Goal: Contribute content

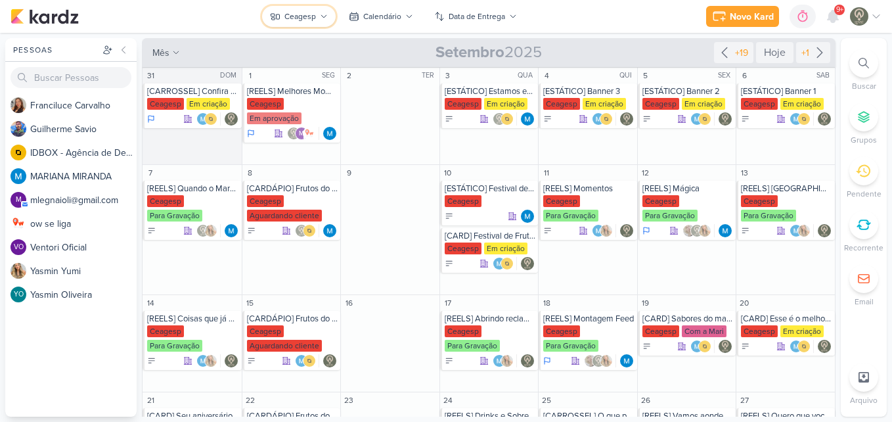
click at [318, 11] on button "Ceagesp" at bounding box center [299, 16] width 74 height 21
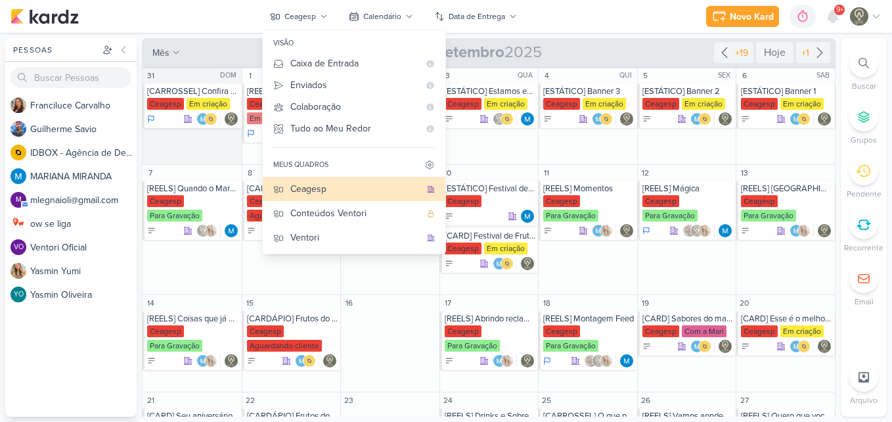
click at [200, 22] on div "Novo Kard Ctrl + k 0h0m Sessão desligada... Hoje 0h0m Semana 0h0m Mês 0h0m" at bounding box center [446, 16] width 871 height 33
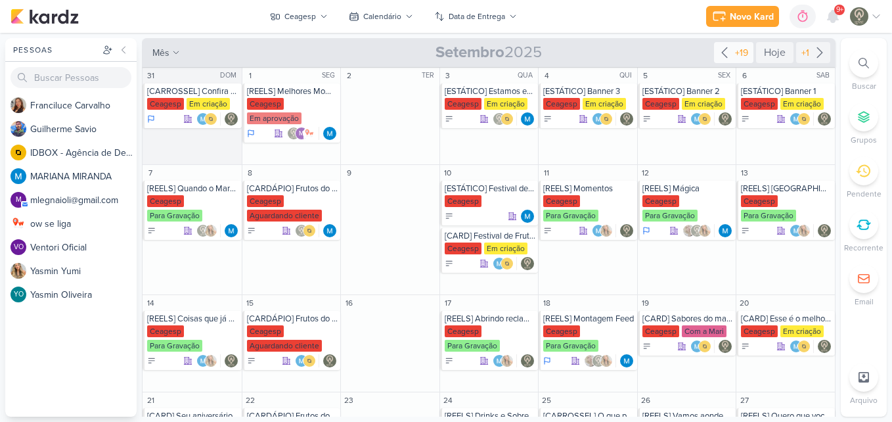
click at [731, 45] on div "+19" at bounding box center [733, 52] width 39 height 21
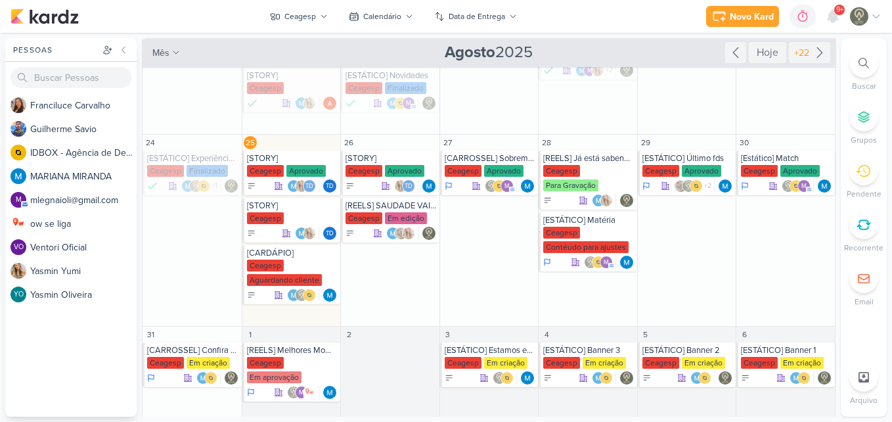
scroll to position [185, 0]
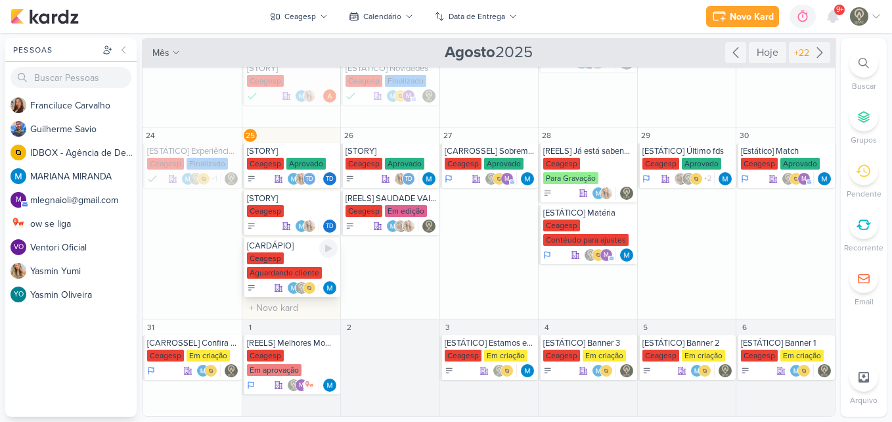
click at [284, 273] on div "Aguardando cliente" at bounding box center [284, 273] width 75 height 12
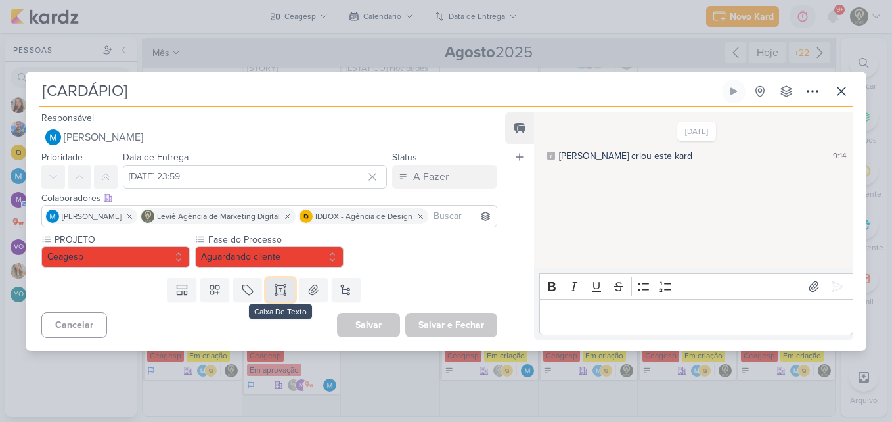
click at [273, 297] on button at bounding box center [280, 290] width 29 height 24
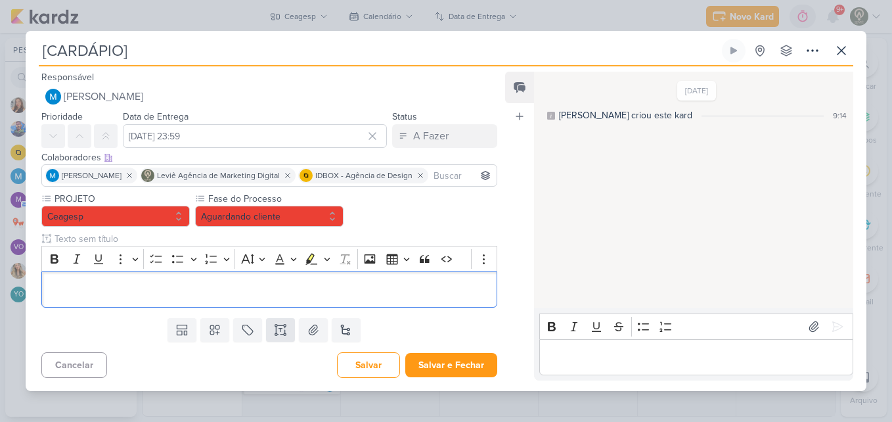
click at [273, 297] on p "Editor editing area: main" at bounding box center [269, 289] width 441 height 16
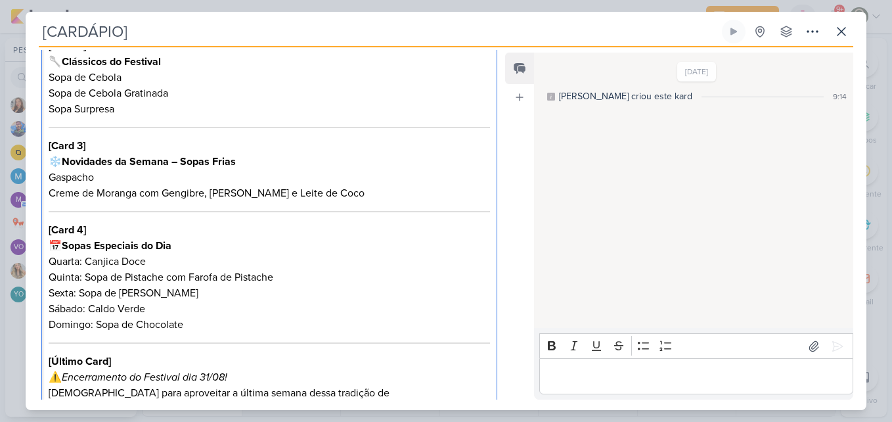
click at [165, 167] on strong "Novidades da Semana – Sopas Frias" at bounding box center [149, 161] width 174 height 13
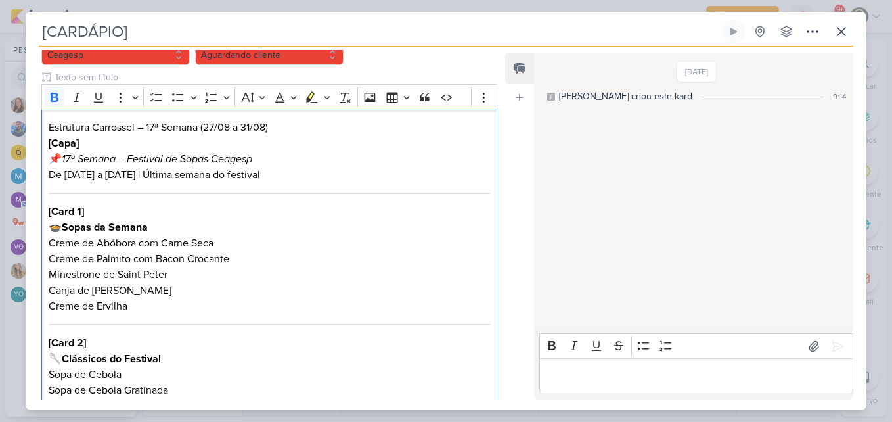
scroll to position [137, 0]
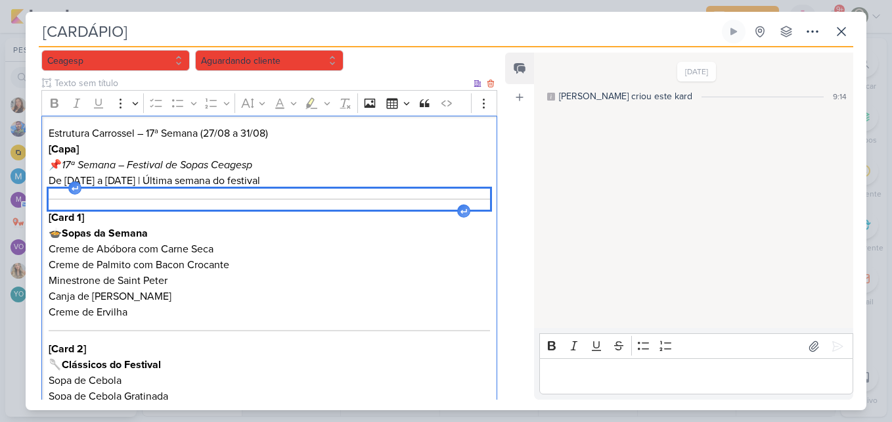
click at [330, 202] on div "Editor editing area: main" at bounding box center [269, 198] width 441 height 21
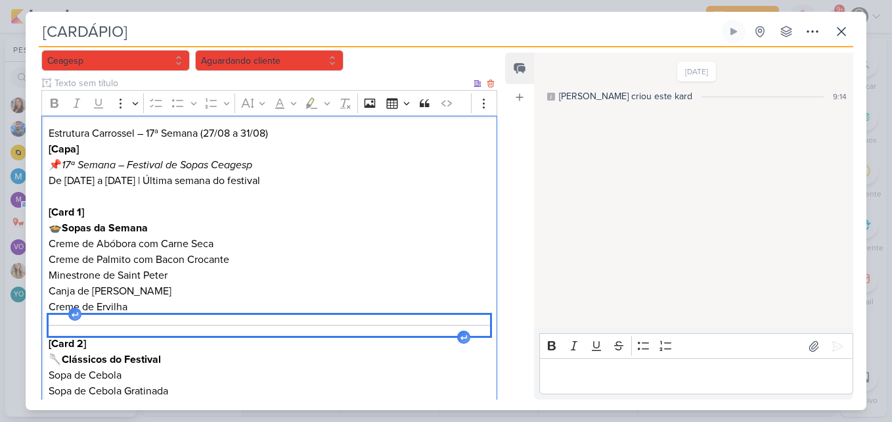
click at [194, 328] on div "Editor editing area: main" at bounding box center [269, 325] width 441 height 21
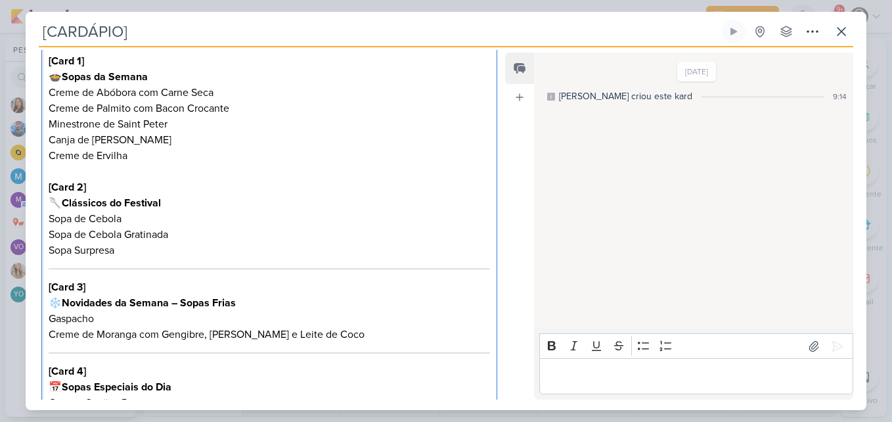
scroll to position [320, 0]
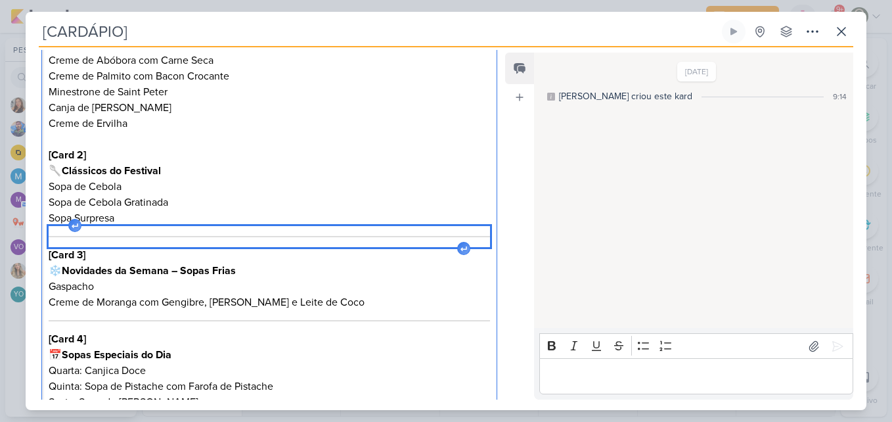
click at [330, 233] on div "Editor editing area: main" at bounding box center [269, 236] width 441 height 21
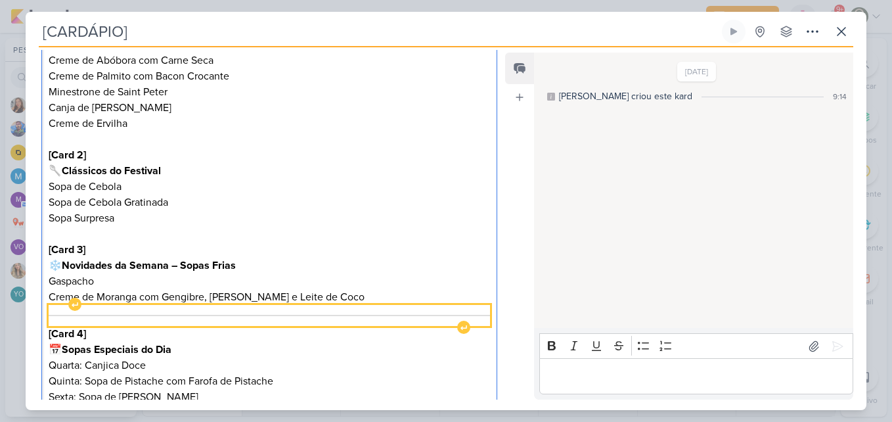
click at [345, 322] on div "Editor editing area: main" at bounding box center [269, 315] width 441 height 21
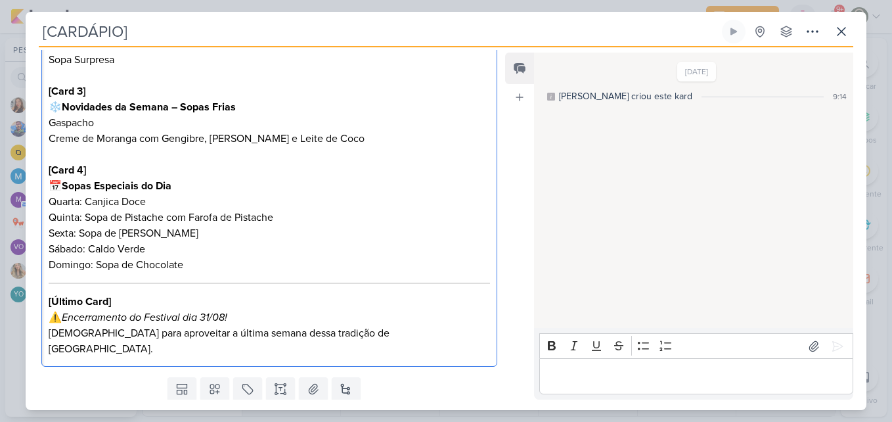
scroll to position [491, 0]
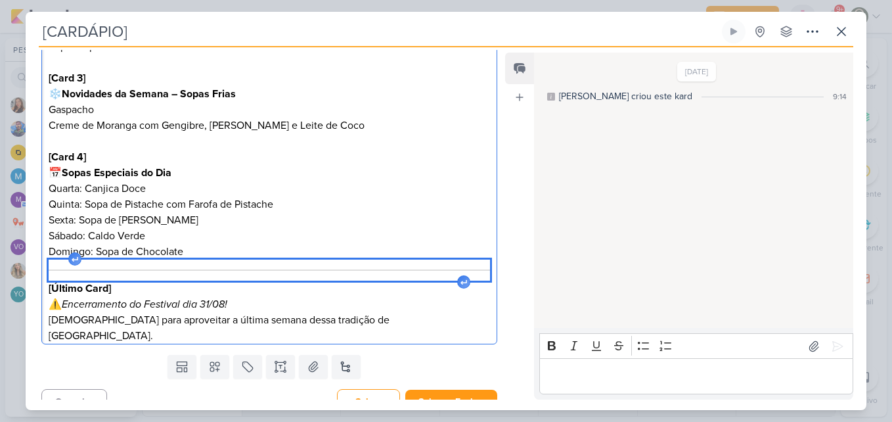
click at [322, 276] on div "Editor editing area: main" at bounding box center [269, 269] width 441 height 21
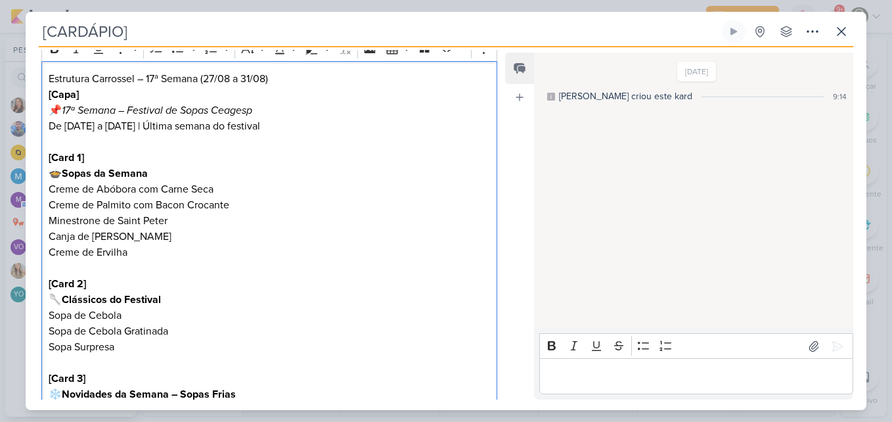
scroll to position [185, 0]
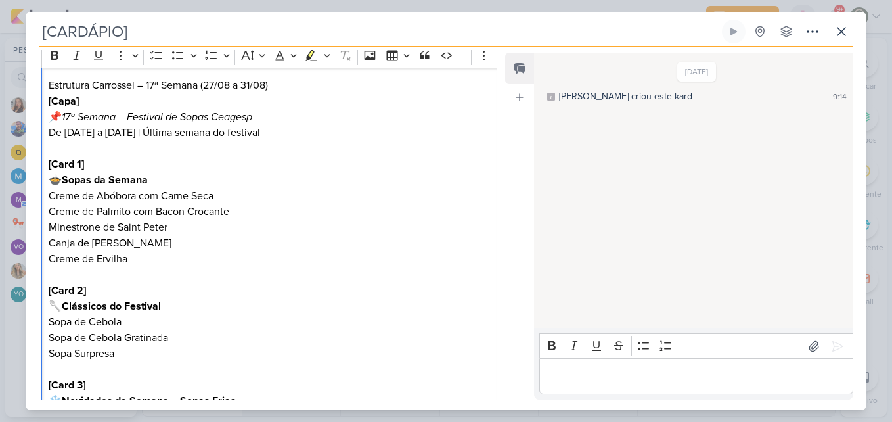
click at [99, 83] on h3 "Estrutura Carrossel – 17ª Semana (27/08 a 31/08)" at bounding box center [269, 85] width 441 height 16
click at [64, 117] on p "[Capa] 📌 17ª Semana – Festival de Sopas Ceagesp De [DATE] a [DATE] | Última sem…" at bounding box center [269, 116] width 441 height 47
click at [120, 157] on p "[Card 1] 🍲 Sopas da Semana" at bounding box center [269, 172] width 441 height 32
click at [66, 180] on strong "Sopas da Semana" at bounding box center [105, 179] width 86 height 13
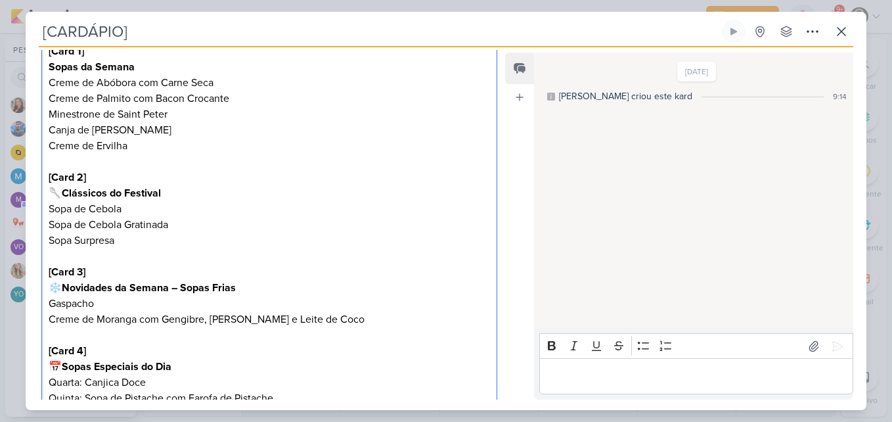
scroll to position [325, 0]
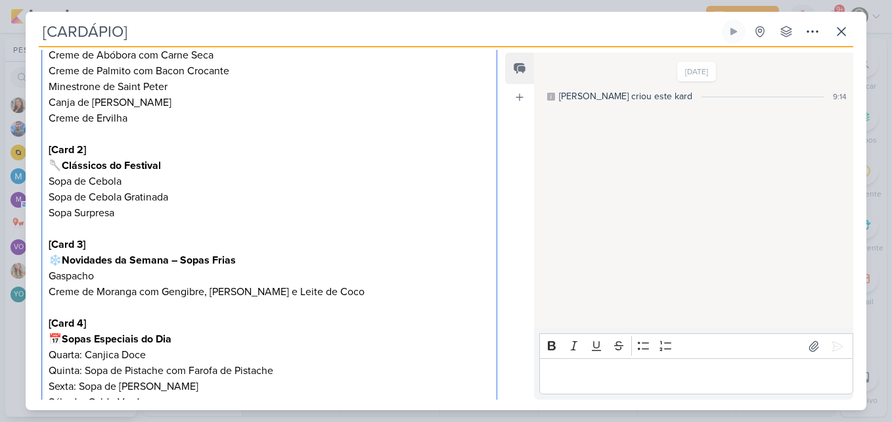
click at [65, 165] on strong "Clássicos do Festival" at bounding box center [111, 165] width 99 height 13
click at [66, 258] on strong "Novidades da Semana – Sopas Frias" at bounding box center [149, 259] width 174 height 13
click at [64, 338] on p "[Card 4] 📅 Sopas Especiais do Dia" at bounding box center [269, 331] width 441 height 32
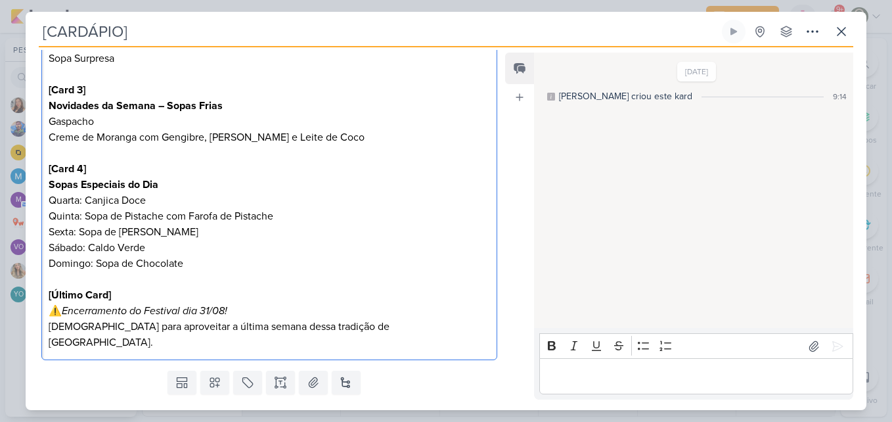
scroll to position [494, 0]
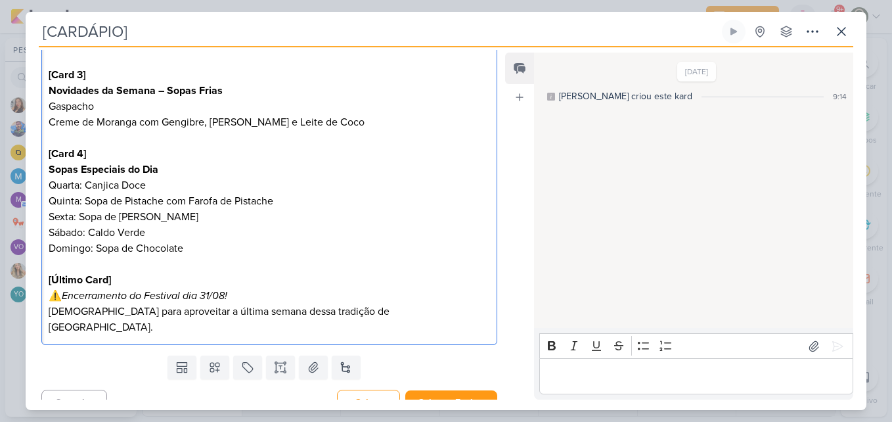
click at [63, 295] on p "[Último Card] ⚠️ Encerramento do Festival dia 31/08! [PERSON_NAME] para aprovei…" at bounding box center [269, 303] width 441 height 63
click at [66, 297] on icon "Encerramento do Festival dia 31/08!" at bounding box center [144, 295] width 165 height 13
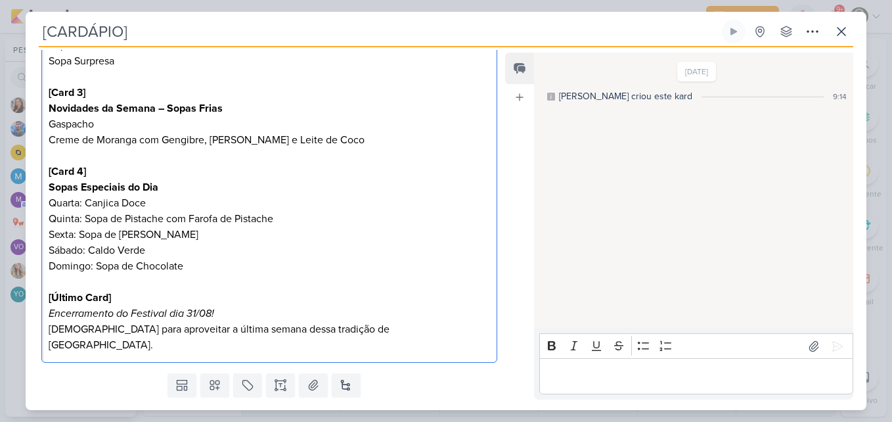
scroll to position [489, 0]
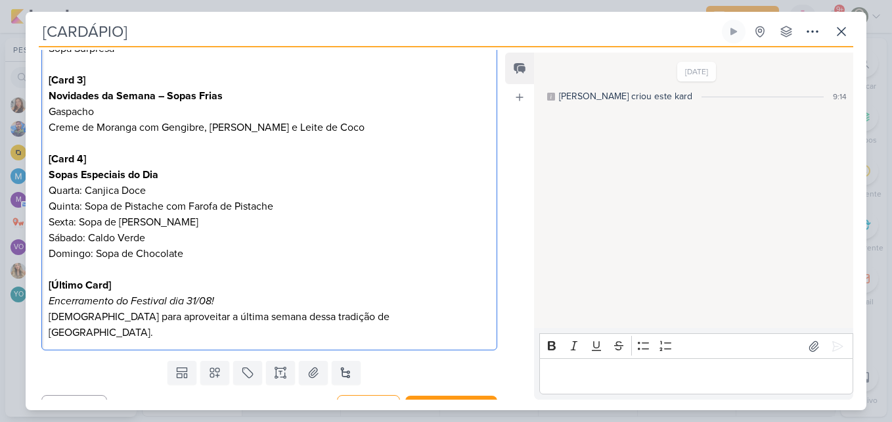
click at [399, 249] on p "Domingo: Sopa de Chocolate" at bounding box center [269, 254] width 441 height 16
click at [49, 236] on p "Sábado: Caldo Verde" at bounding box center [269, 238] width 441 height 16
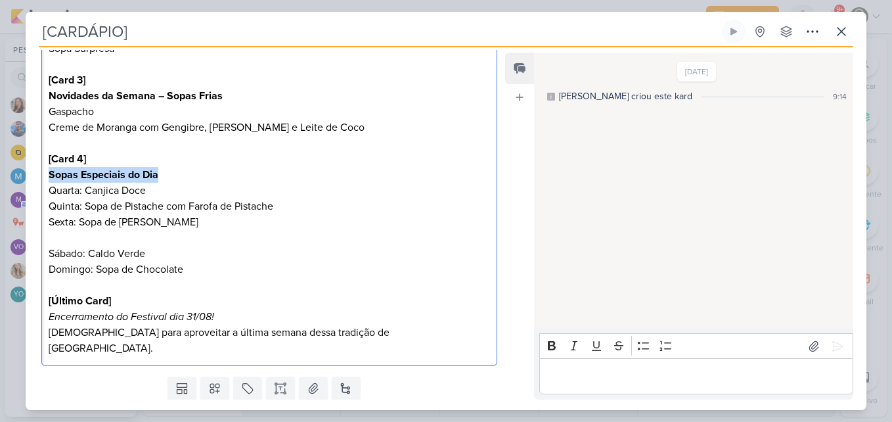
drag, startPoint x: 49, startPoint y: 175, endPoint x: 165, endPoint y: 181, distance: 117.0
click at [165, 181] on p "[Card 4] Sopas Especiais do Dia" at bounding box center [269, 167] width 441 height 32
drag, startPoint x: 49, startPoint y: 159, endPoint x: 88, endPoint y: 162, distance: 39.5
click at [88, 162] on p "[Card 4] Sopas Especiais do Dia" at bounding box center [269, 167] width 441 height 32
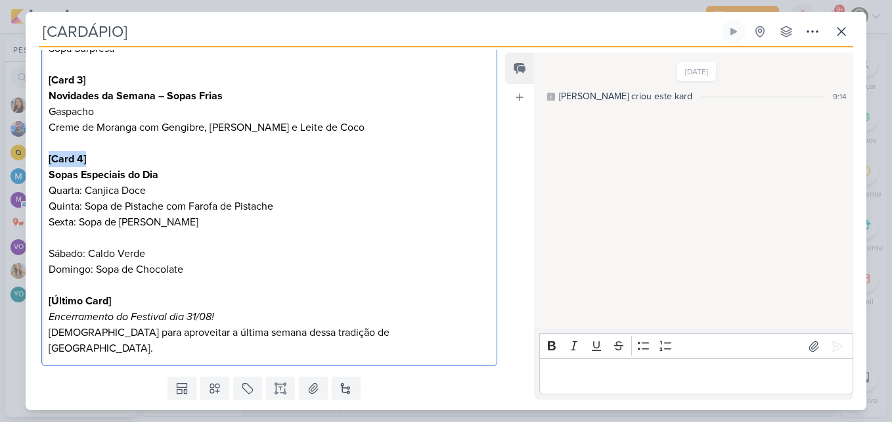
copy strong "[Card 4]"
click at [64, 239] on p "Editor editing area: main" at bounding box center [269, 238] width 441 height 16
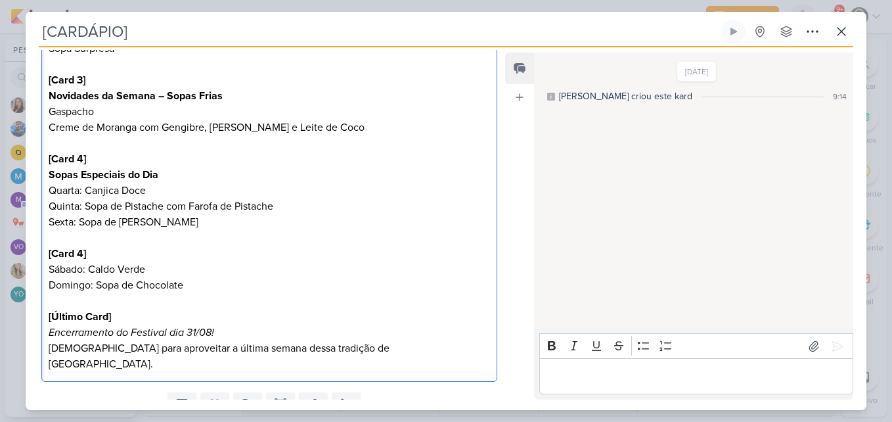
click at [83, 253] on strong "[Card 4]" at bounding box center [67, 253] width 37 height 13
click at [150, 267] on p "Sábado: Caldo Verde" at bounding box center [269, 269] width 441 height 16
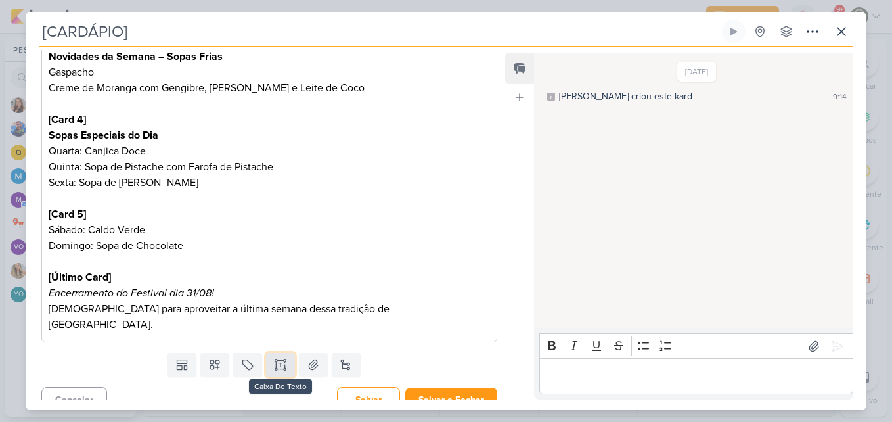
click at [272, 353] on button at bounding box center [280, 365] width 29 height 24
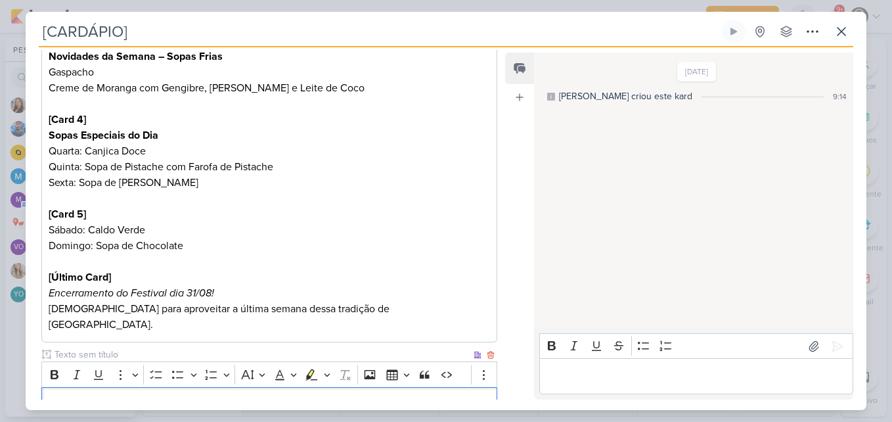
click at [215, 347] on input "text" at bounding box center [261, 354] width 419 height 14
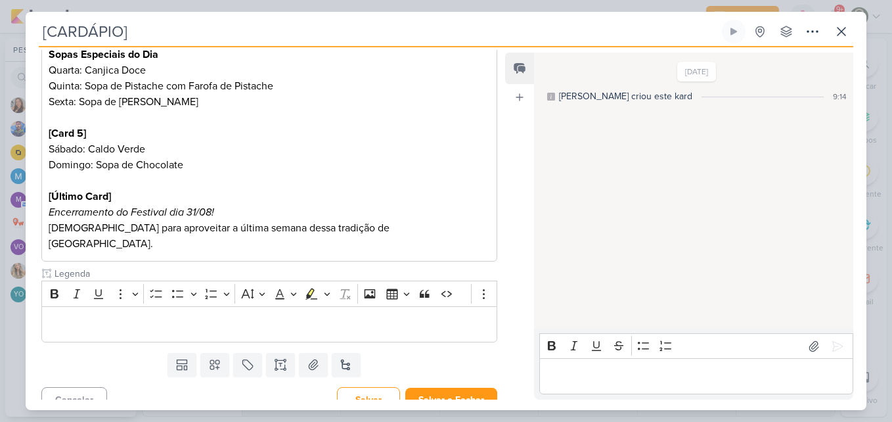
type input "Legenda"
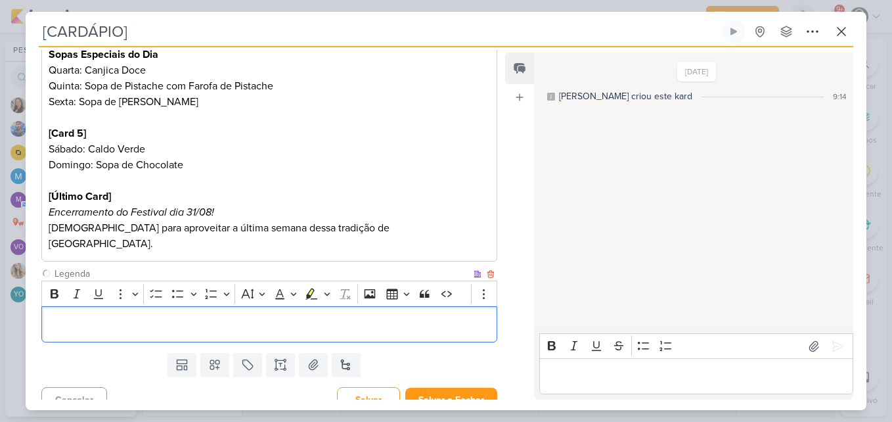
click at [269, 317] on p "Editor editing area: main" at bounding box center [269, 325] width 441 height 16
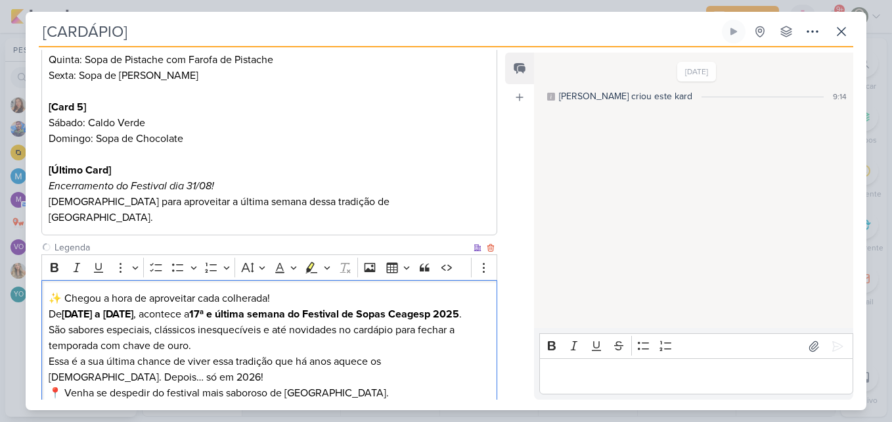
click at [133, 307] on strong "[DATE] a [DATE]" at bounding box center [98, 313] width 72 height 13
click at [271, 290] on p "✨ Chegou a hora de aproveitar cada colherada! De [DATE] a [DATE] , acontece a 1…" at bounding box center [269, 306] width 441 height 32
click at [282, 290] on p "✨ Chegou a hora de aproveitar cada colherada! De [DATE] a [DATE] , acontece a 1…" at bounding box center [269, 306] width 441 height 32
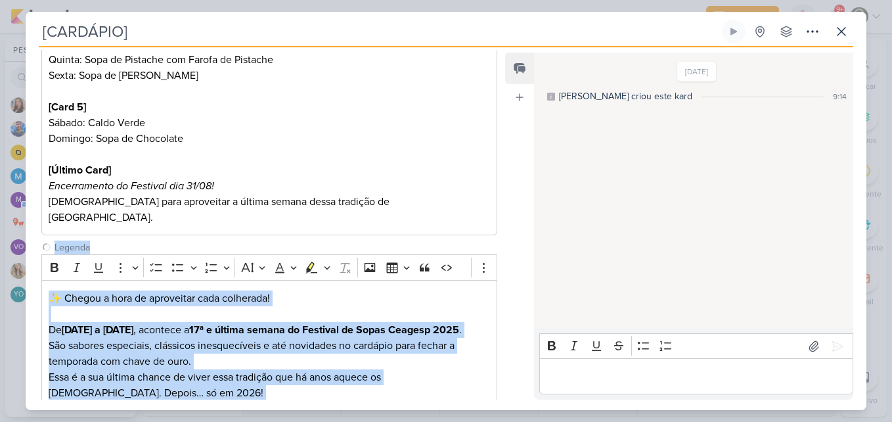
drag, startPoint x: 495, startPoint y: 225, endPoint x: 499, endPoint y: 358, distance: 133.4
click at [499, 358] on div "Responsável [PERSON_NAME] Nenhum contato encontrado create new contact Novo Con…" at bounding box center [264, 224] width 477 height 349
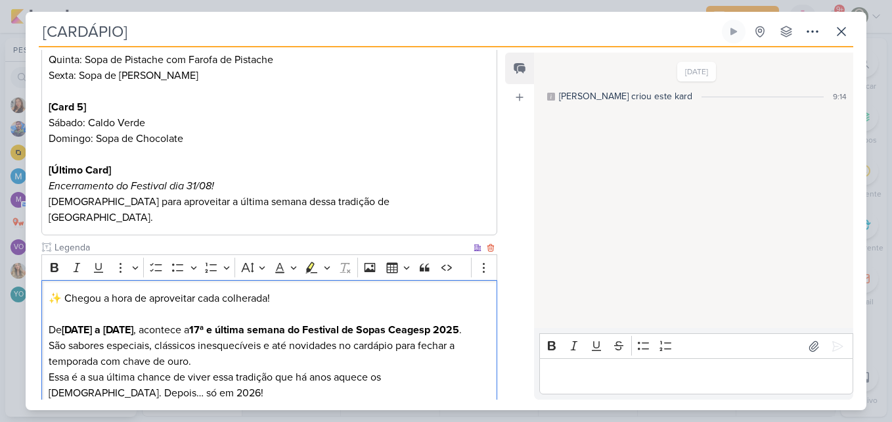
drag, startPoint x: 499, startPoint y: 358, endPoint x: 393, endPoint y: 344, distance: 106.6
click at [393, 344] on p "São sabores especiais, clássicos inesquecíveis e até novidades no cardápio para…" at bounding box center [269, 354] width 441 height 32
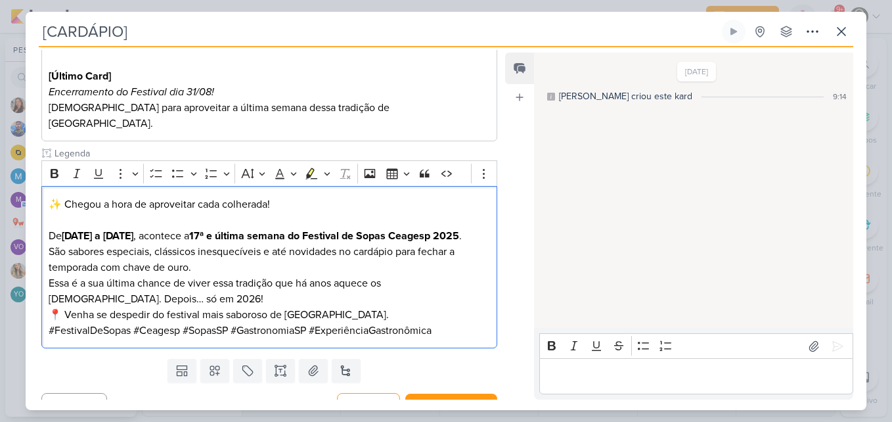
scroll to position [735, 0]
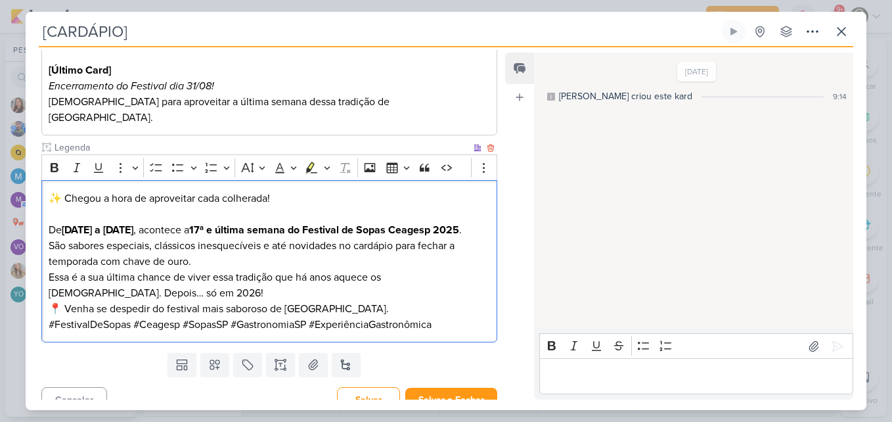
click at [349, 269] on p "Essa é a sua última chance de viver essa tradição que há anos aquece os [DEMOGR…" at bounding box center [269, 285] width 441 height 32
drag, startPoint x: 206, startPoint y: 214, endPoint x: 229, endPoint y: 213, distance: 23.6
click at [229, 213] on p "De [DATE] a [DATE] , acontece a 17ª e última semana do Festival de Sopas Ceages…" at bounding box center [269, 222] width 441 height 32
click at [282, 252] on p "São sabores especiais, clássicos inesquecíveis e até novidades no cardápio para…" at bounding box center [269, 254] width 441 height 32
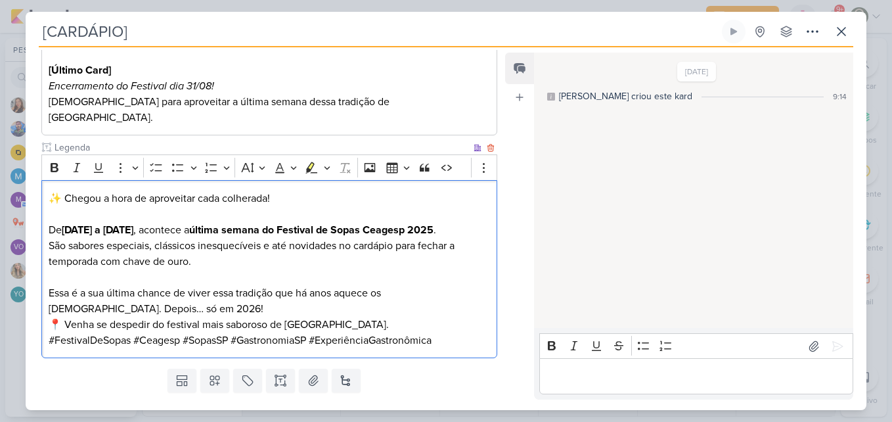
click at [269, 299] on p "Essa é a sua última chance de viver essa tradição que há anos aquece os [DEMOGR…" at bounding box center [269, 301] width 441 height 32
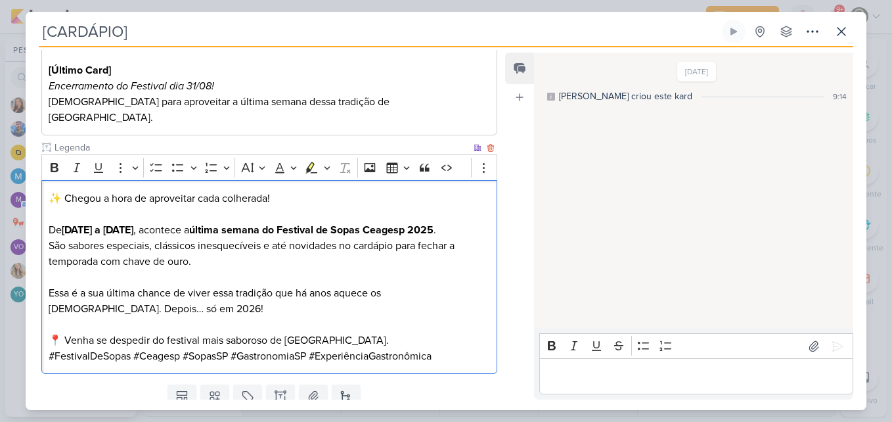
click at [351, 332] on p "📍 Venha se despedir do festival mais saboroso de [GEOGRAPHIC_DATA]." at bounding box center [269, 340] width 441 height 16
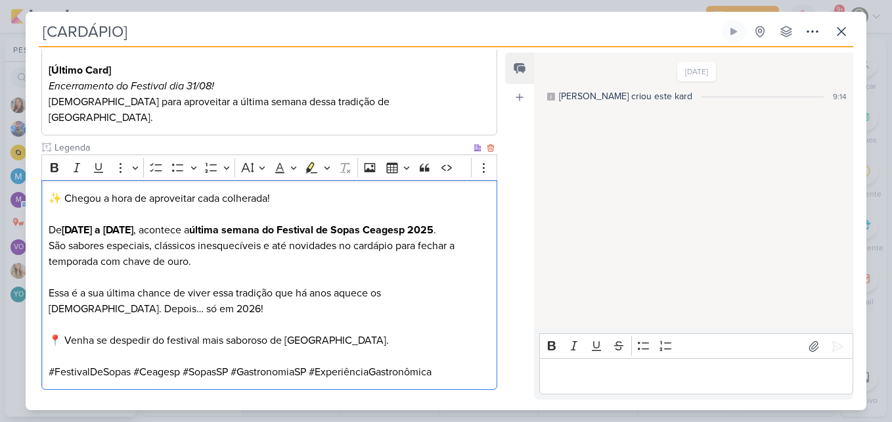
click at [362, 332] on p "📍 Venha se despedir do festival mais saboroso de [GEOGRAPHIC_DATA]." at bounding box center [269, 340] width 441 height 16
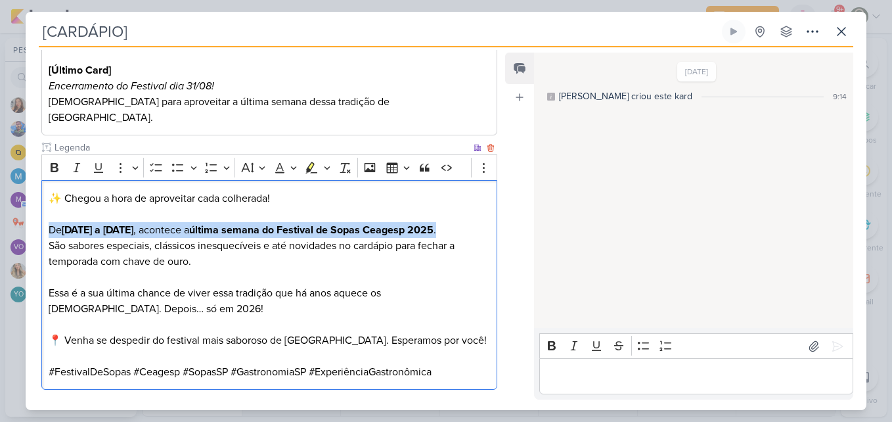
drag, startPoint x: 46, startPoint y: 211, endPoint x: 468, endPoint y: 220, distance: 422.3
click at [468, 220] on div "✨ Chegou a hora de aproveitar cada colherada! De [DATE] a [DATE] , acontece a ú…" at bounding box center [269, 284] width 456 height 209
click at [61, 158] on button "Bold" at bounding box center [55, 168] width 20 height 20
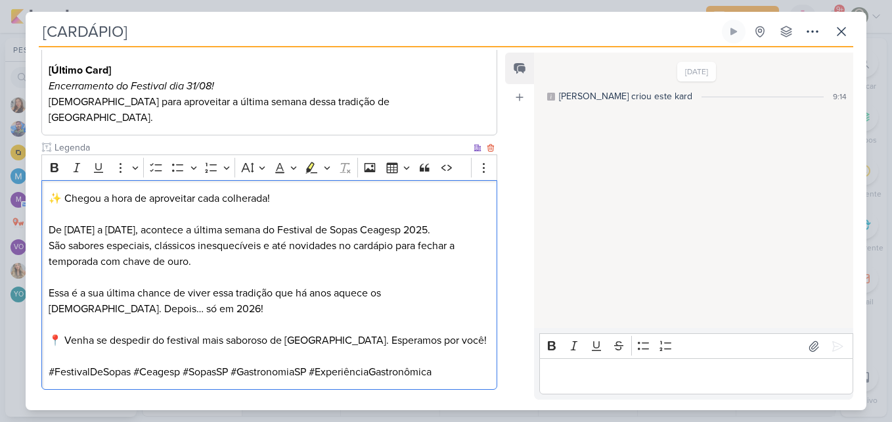
click at [169, 285] on p "Essa é a sua última chance de viver essa tradição que há anos aquece os [DEMOGR…" at bounding box center [269, 301] width 441 height 32
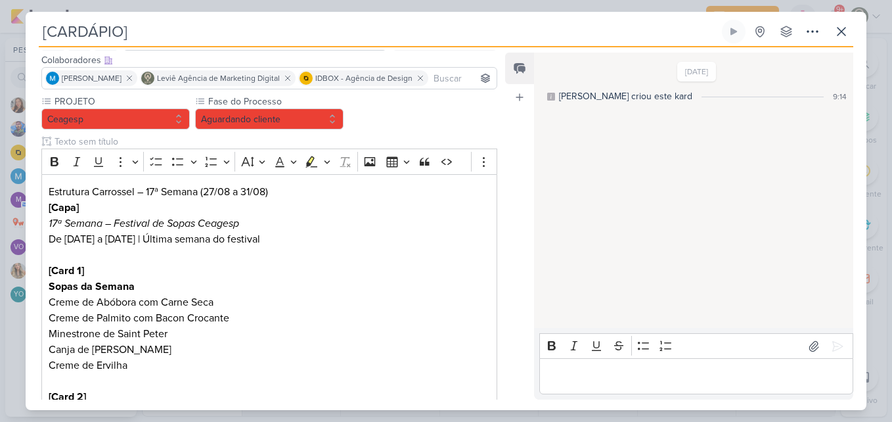
scroll to position [79, 0]
click at [311, 120] on button "Aguardando cliente" at bounding box center [269, 118] width 148 height 21
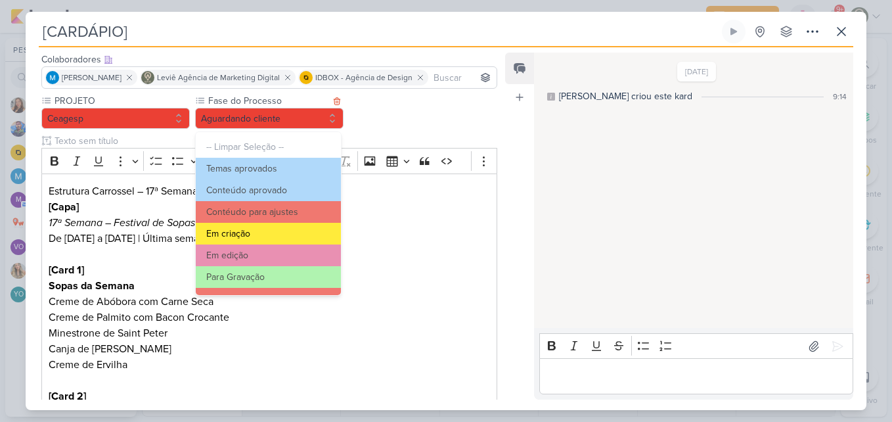
click at [281, 236] on button "Em criação" at bounding box center [268, 234] width 145 height 22
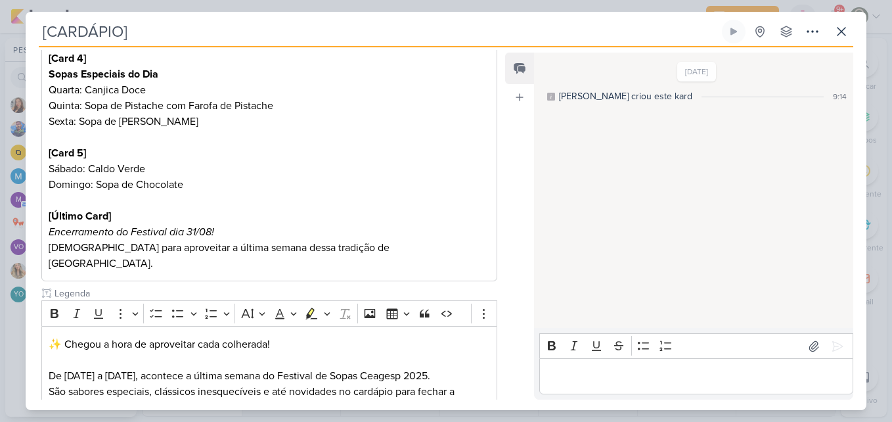
scroll to position [783, 0]
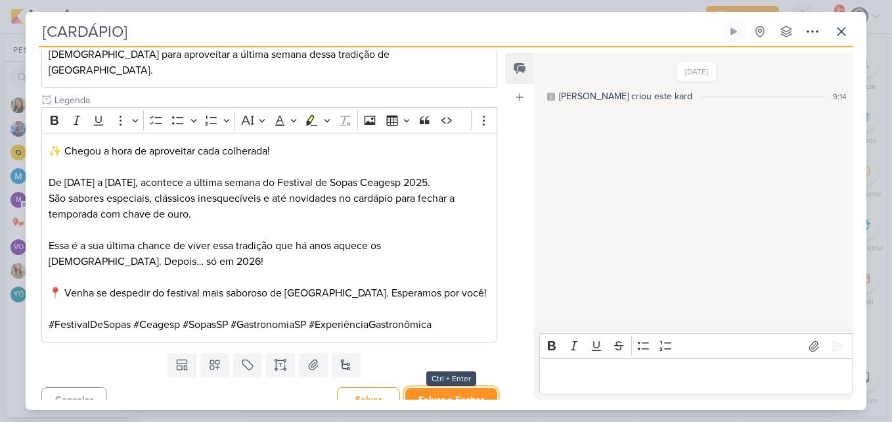
click at [420, 391] on button "Salvar e Fechar" at bounding box center [451, 399] width 92 height 24
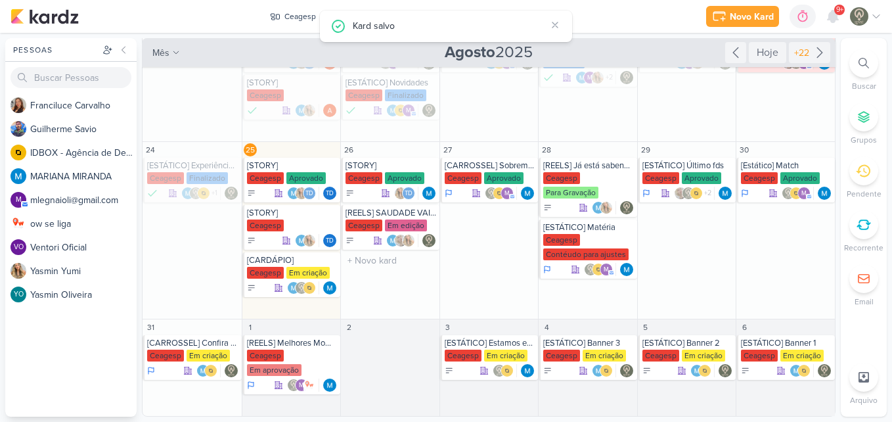
scroll to position [170, 0]
click at [364, 213] on div "[REELS] SAUDADE VAI BATER, MAS A GENTE TEM UM PLANO!" at bounding box center [390, 212] width 91 height 11
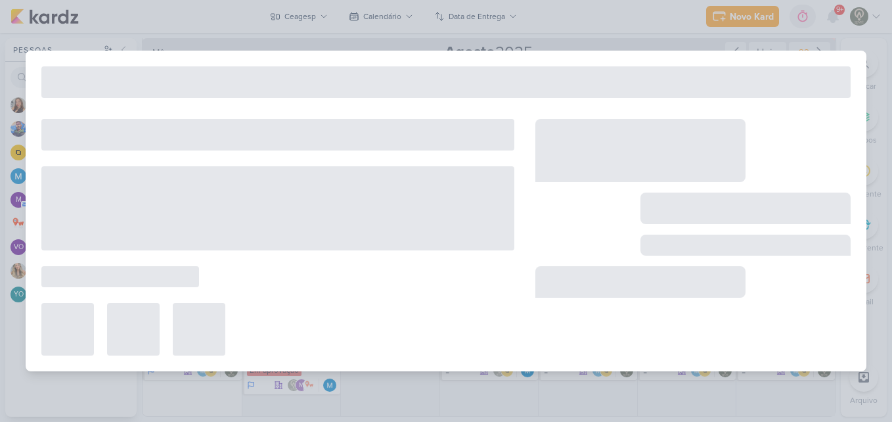
type input "[REELS] SAUDADE VAI BATER, MAS A GENTE TEM UM PLANO!"
type input "[DATE] 23:59"
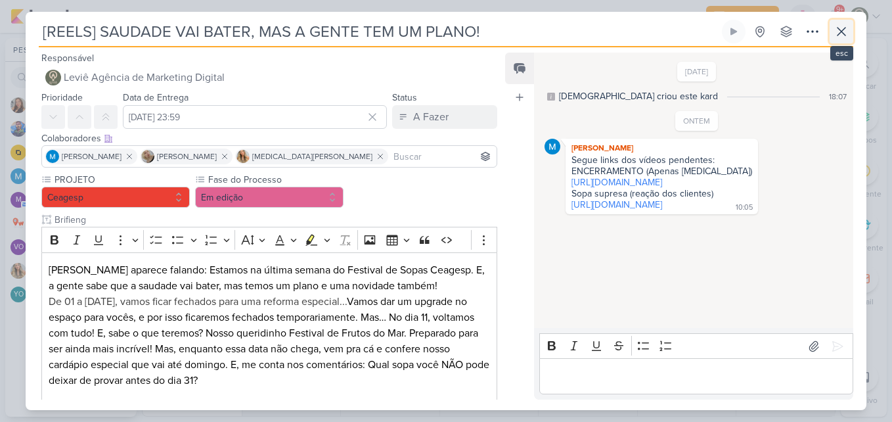
click at [846, 28] on icon at bounding box center [841, 32] width 16 height 16
